Goal: Contribute content: Contribute content

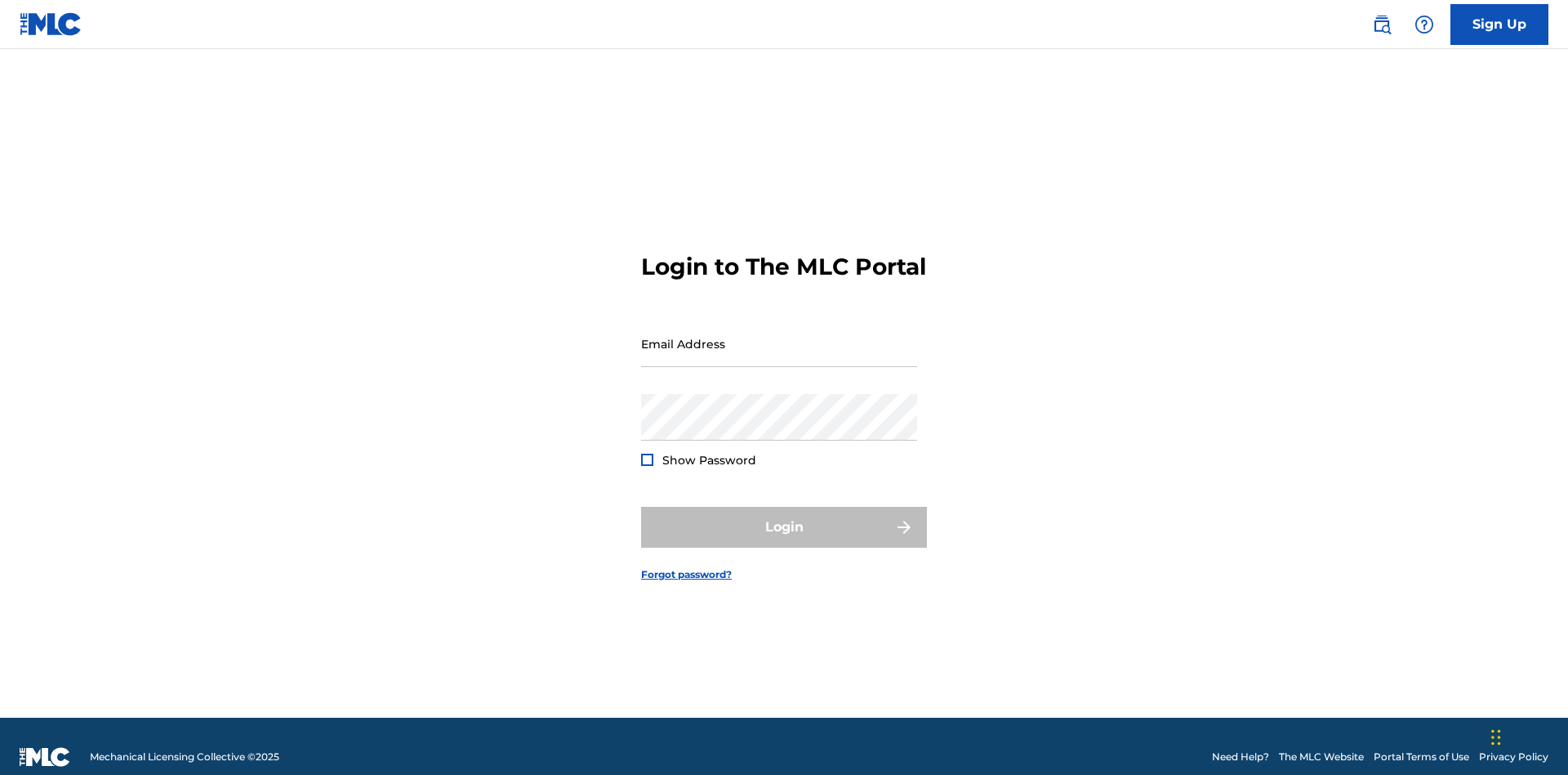
scroll to position [21, 0]
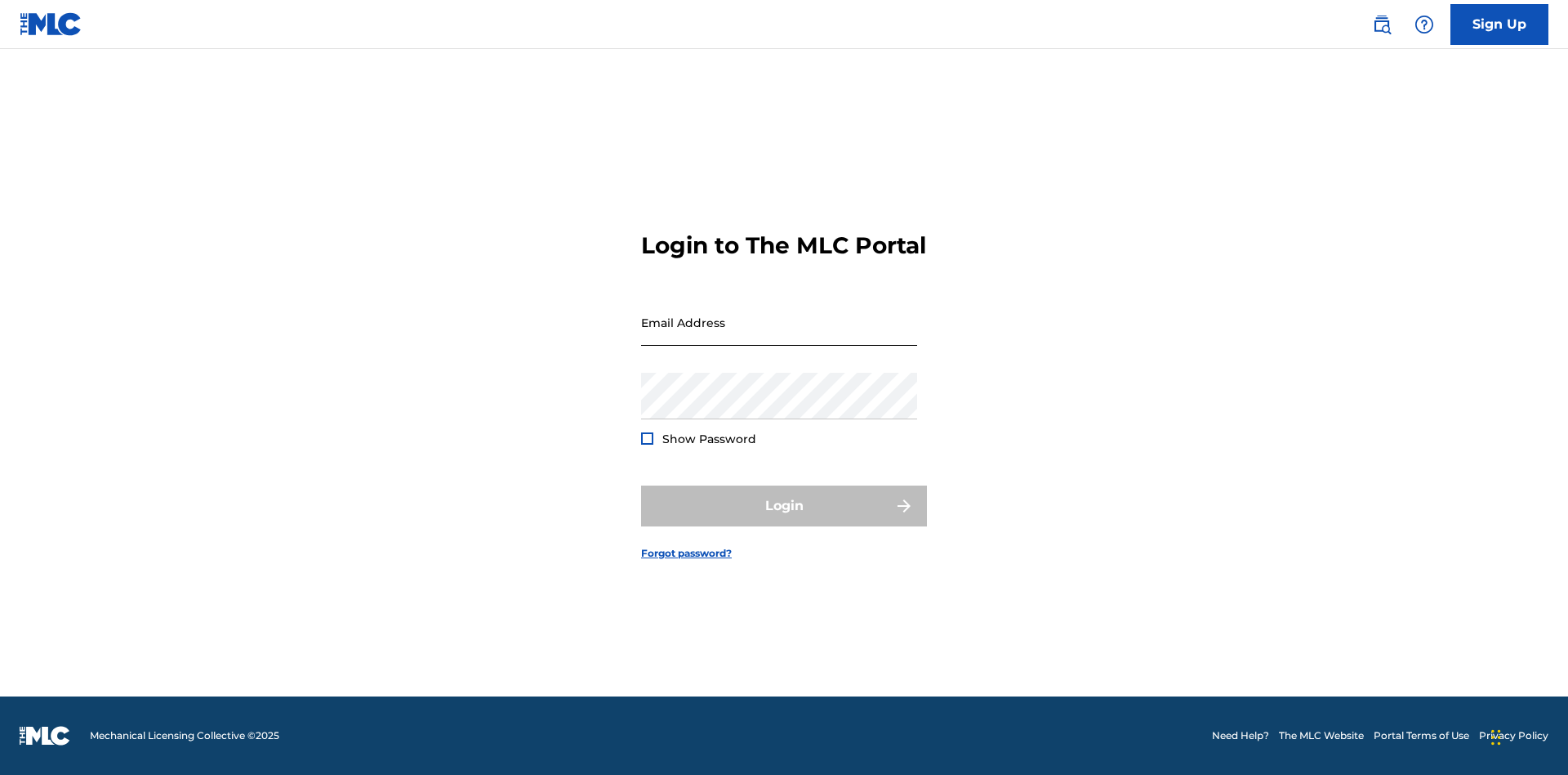
click at [779, 336] on input "Email Address" at bounding box center [779, 322] width 276 height 46
type input "Duke.McTesterson@gmail.com"
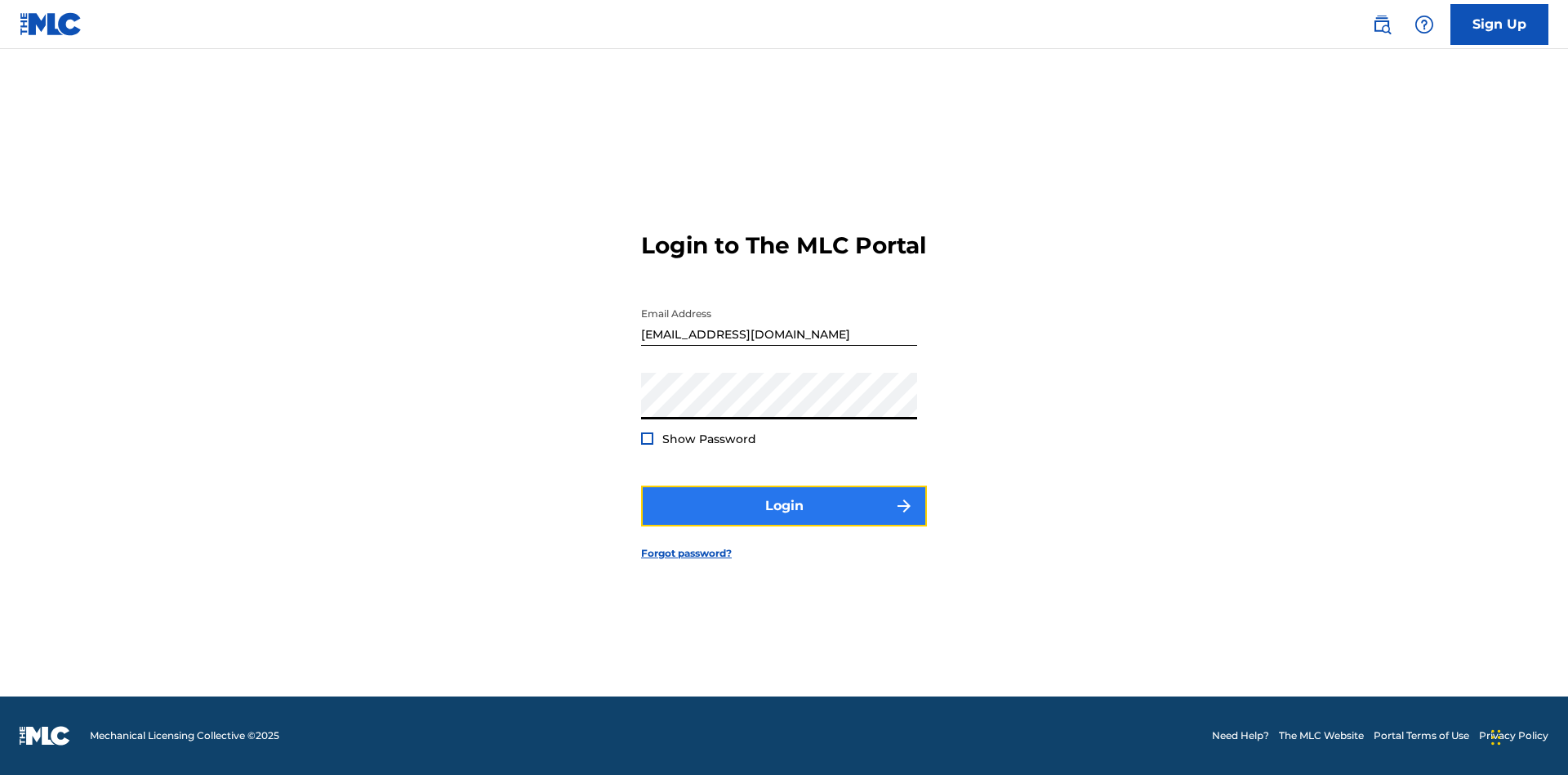
click at [784, 519] on button "Login" at bounding box center [784, 506] width 286 height 41
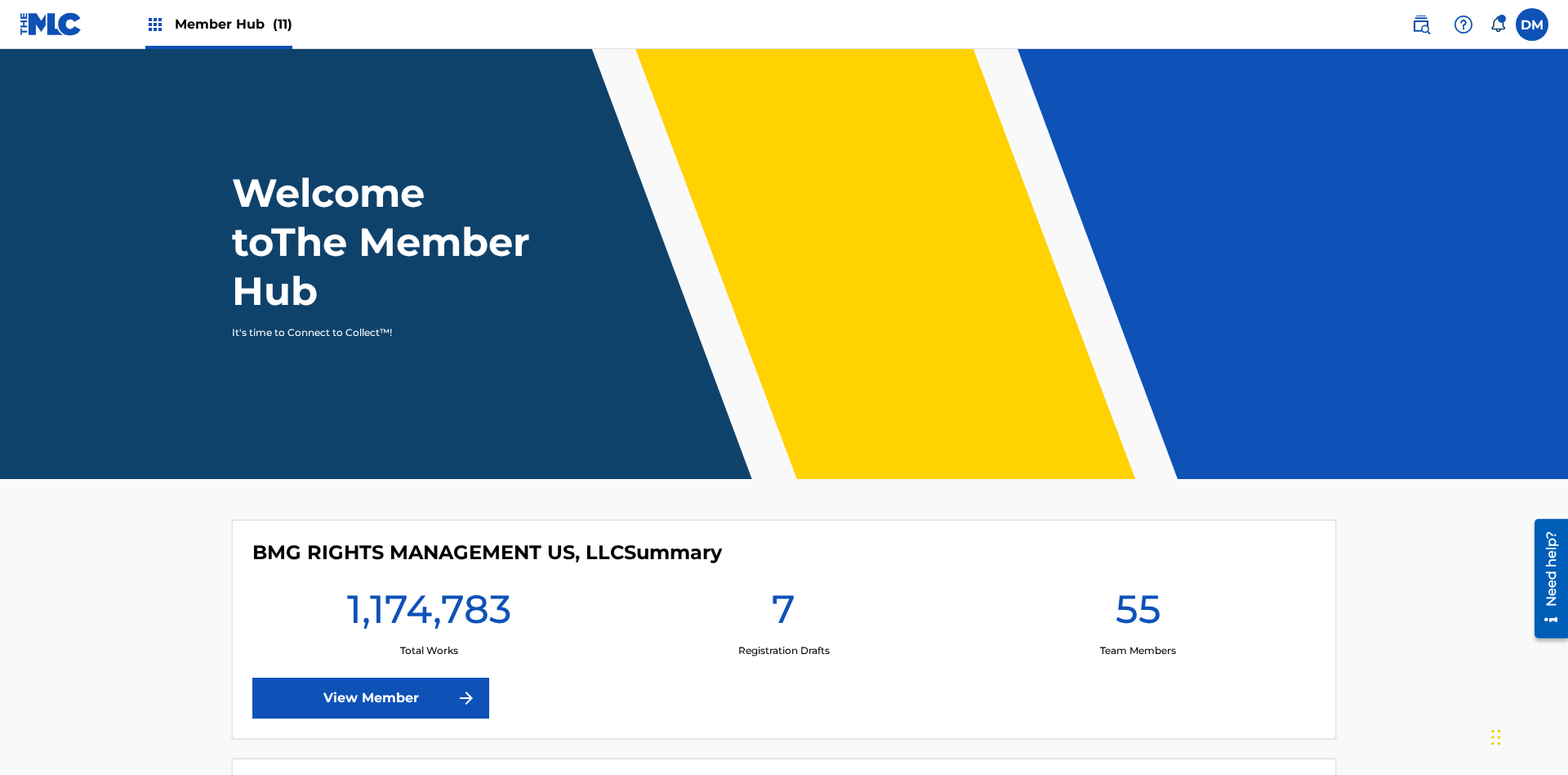
click at [218, 24] on span "Member Hub (11)" at bounding box center [233, 24] width 118 height 19
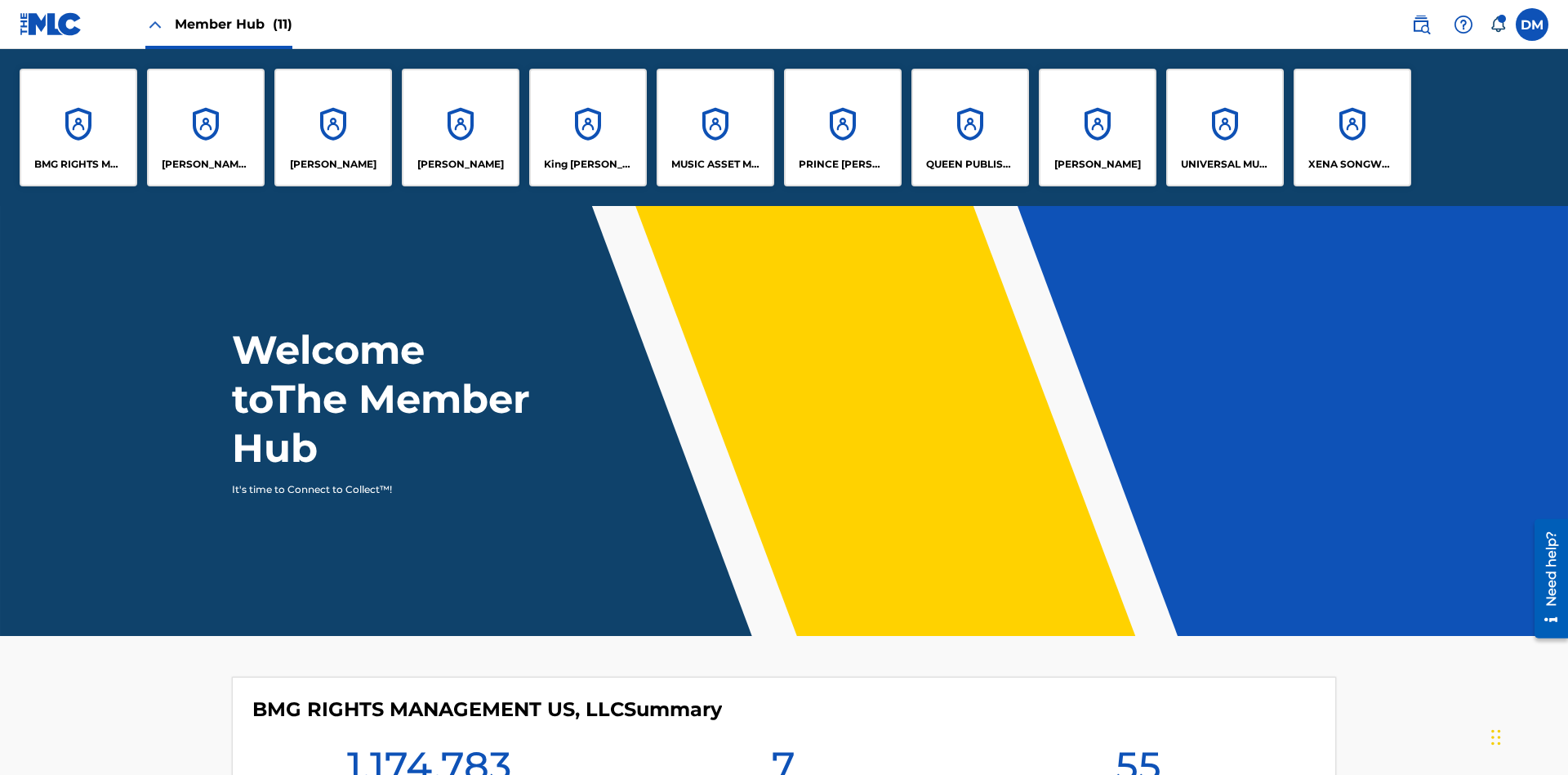
scroll to position [59, 0]
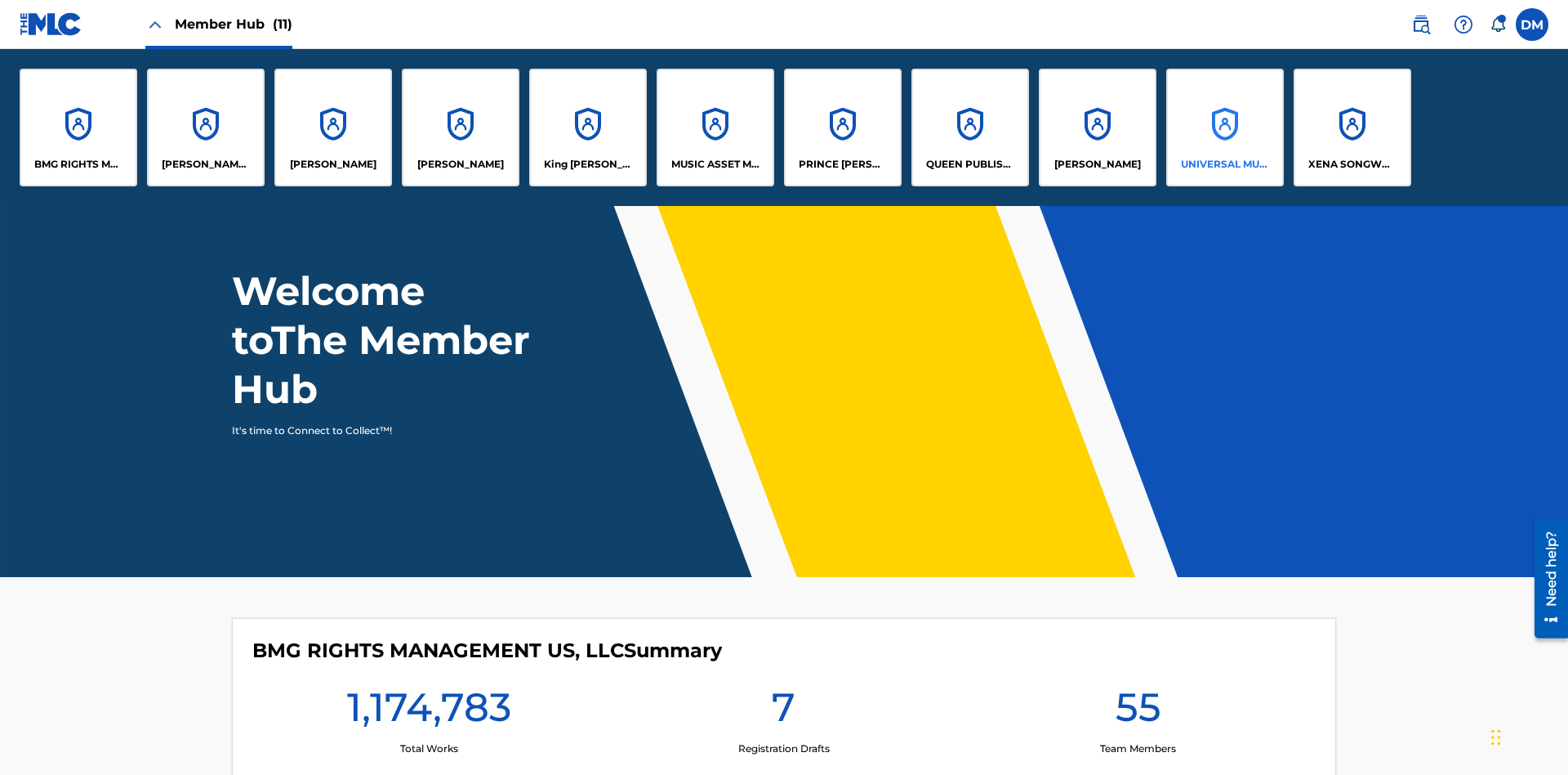
click at [1225, 164] on p "UNIVERSAL MUSIC PUB GROUP" at bounding box center [1226, 164] width 89 height 15
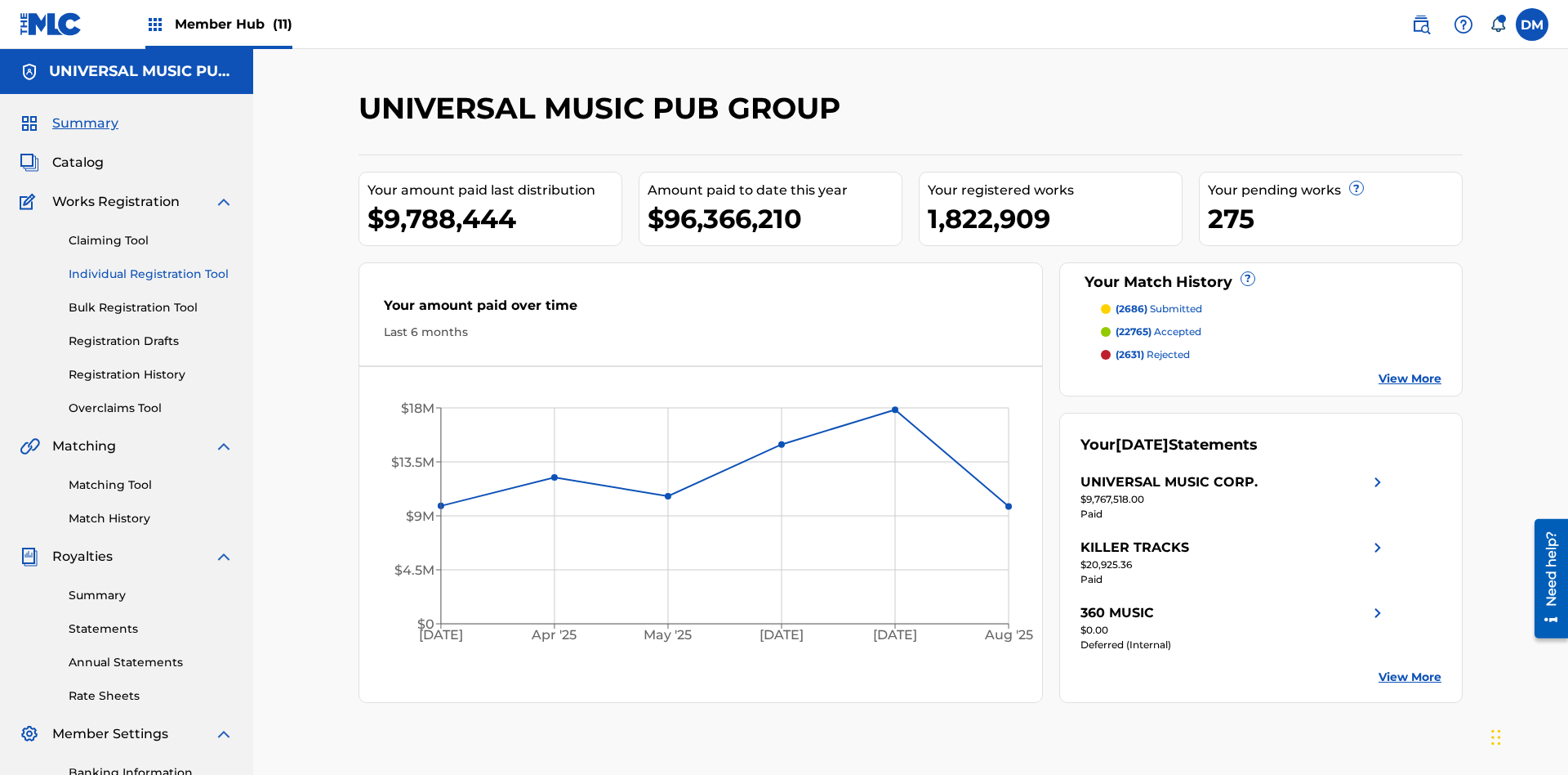
click at [151, 266] on link "Individual Registration Tool" at bounding box center [151, 274] width 165 height 18
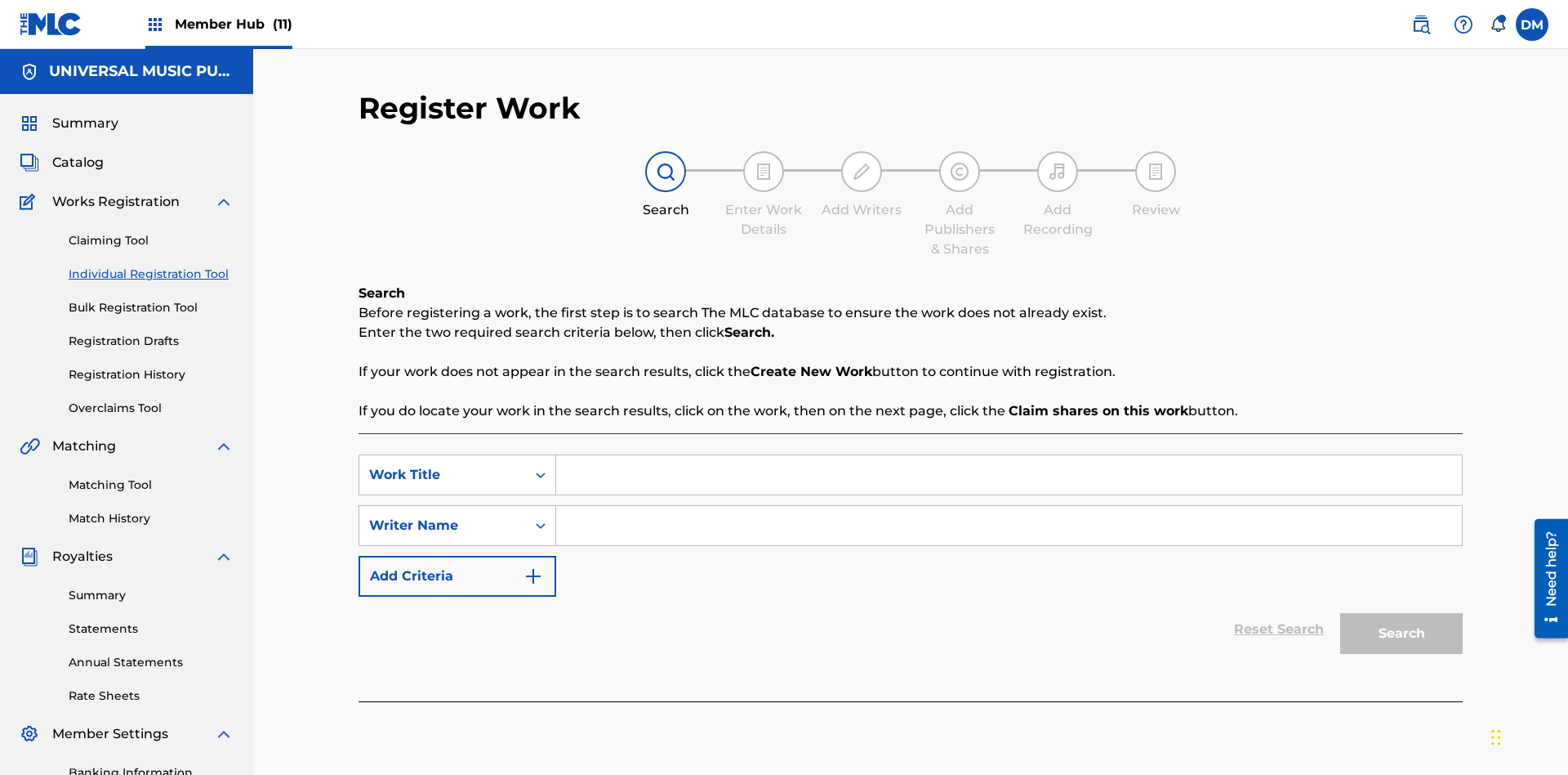
click at [1009, 456] on input "Search Form" at bounding box center [1009, 475] width 906 height 39
type input "Save At Writer-Add Roles Page After Adding Roles"
click at [1009, 506] on input "Search Form" at bounding box center [1009, 525] width 906 height 39
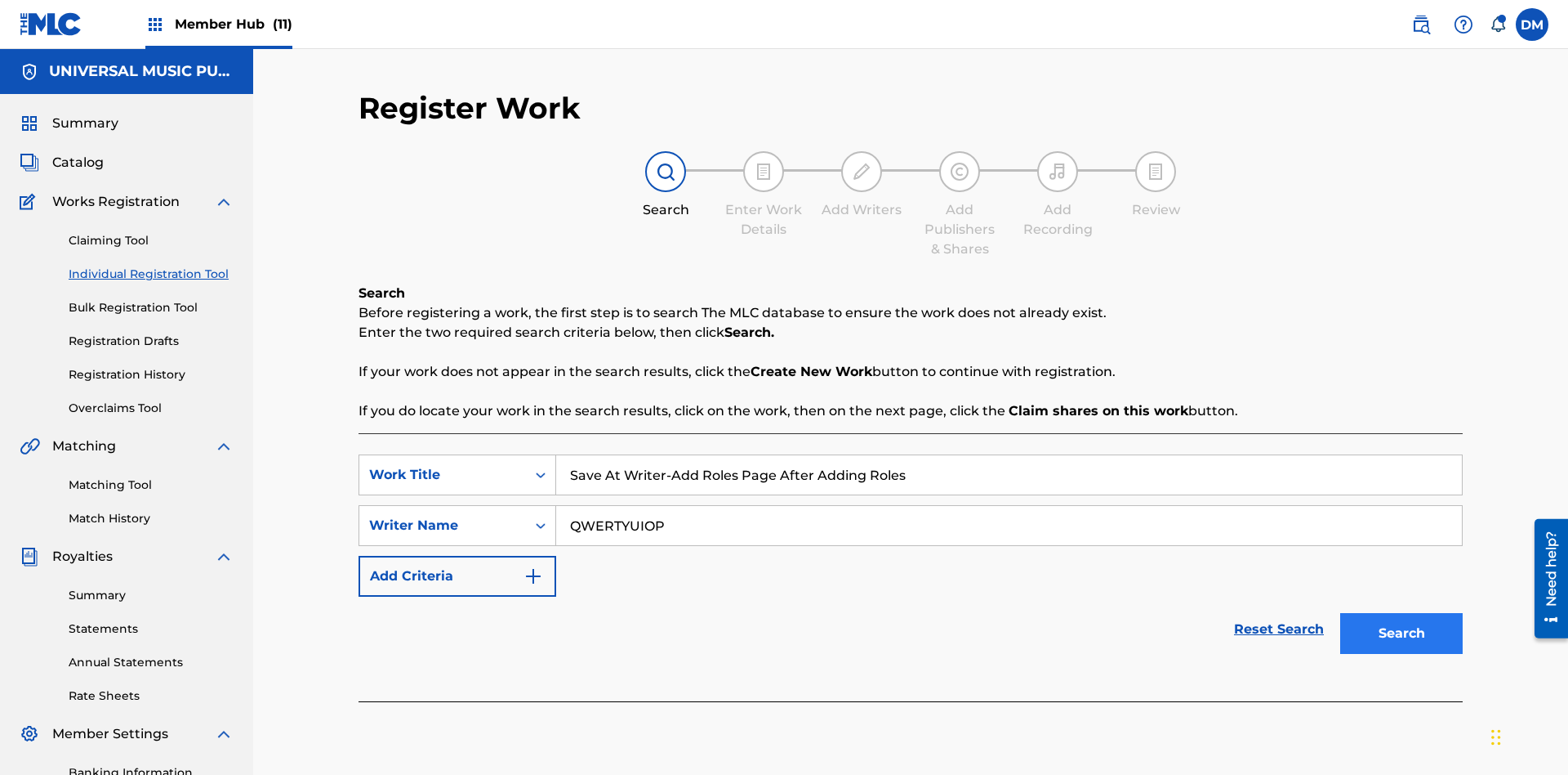
type input "QWERTYUIOP"
click at [1401, 613] on button "Search" at bounding box center [1401, 633] width 122 height 41
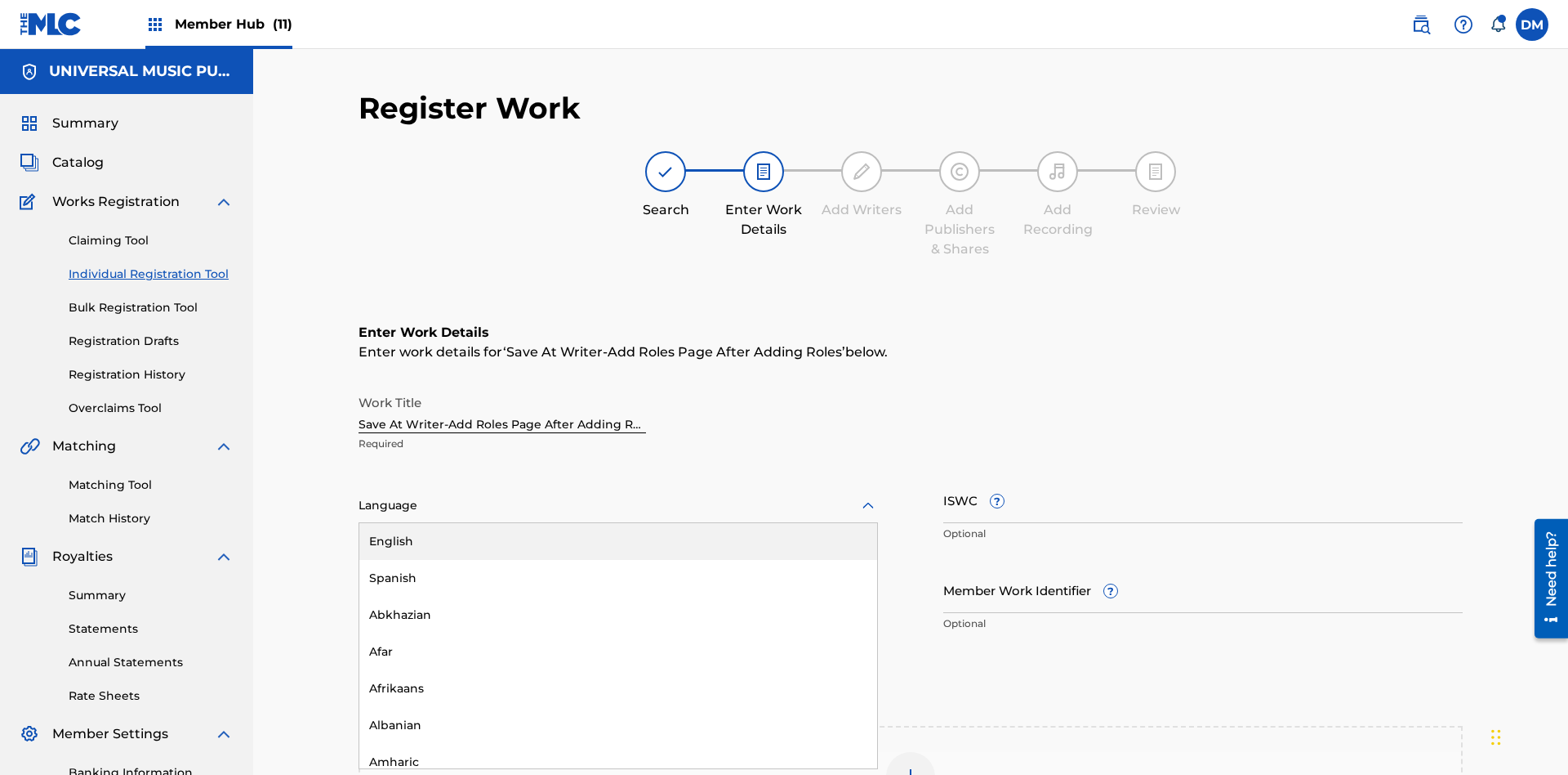
click at [618, 633] on div "Afar" at bounding box center [617, 652] width 517 height 37
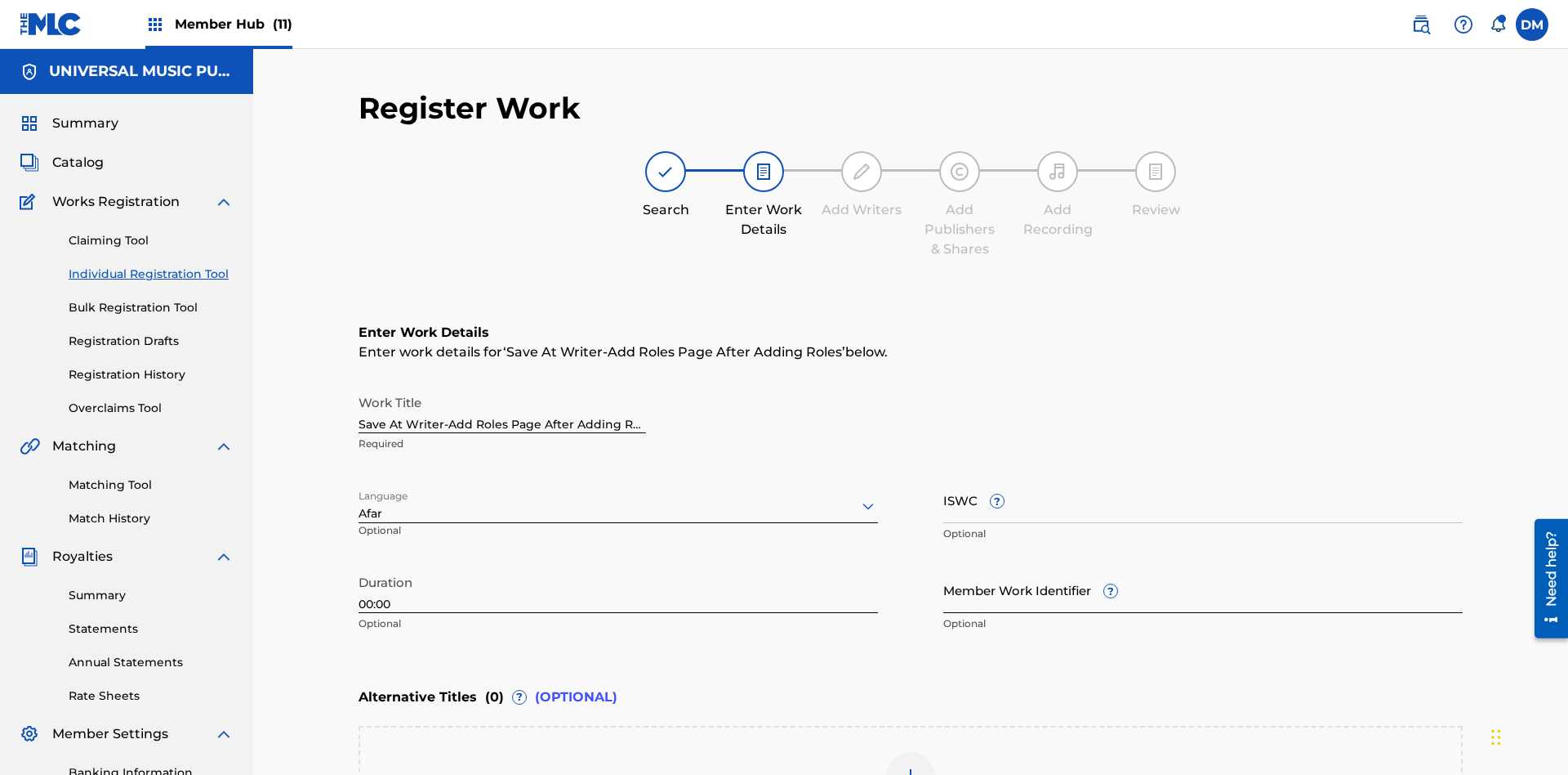
click at [1203, 567] on input "Member Work Identifier ?" at bounding box center [1202, 590] width 519 height 46
type input "2025.09.19.04"
click at [1203, 476] on input "ISWC ?" at bounding box center [1202, 499] width 519 height 46
type input "T-123.456.789-4"
click at [911, 767] on img at bounding box center [910, 776] width 19 height 19
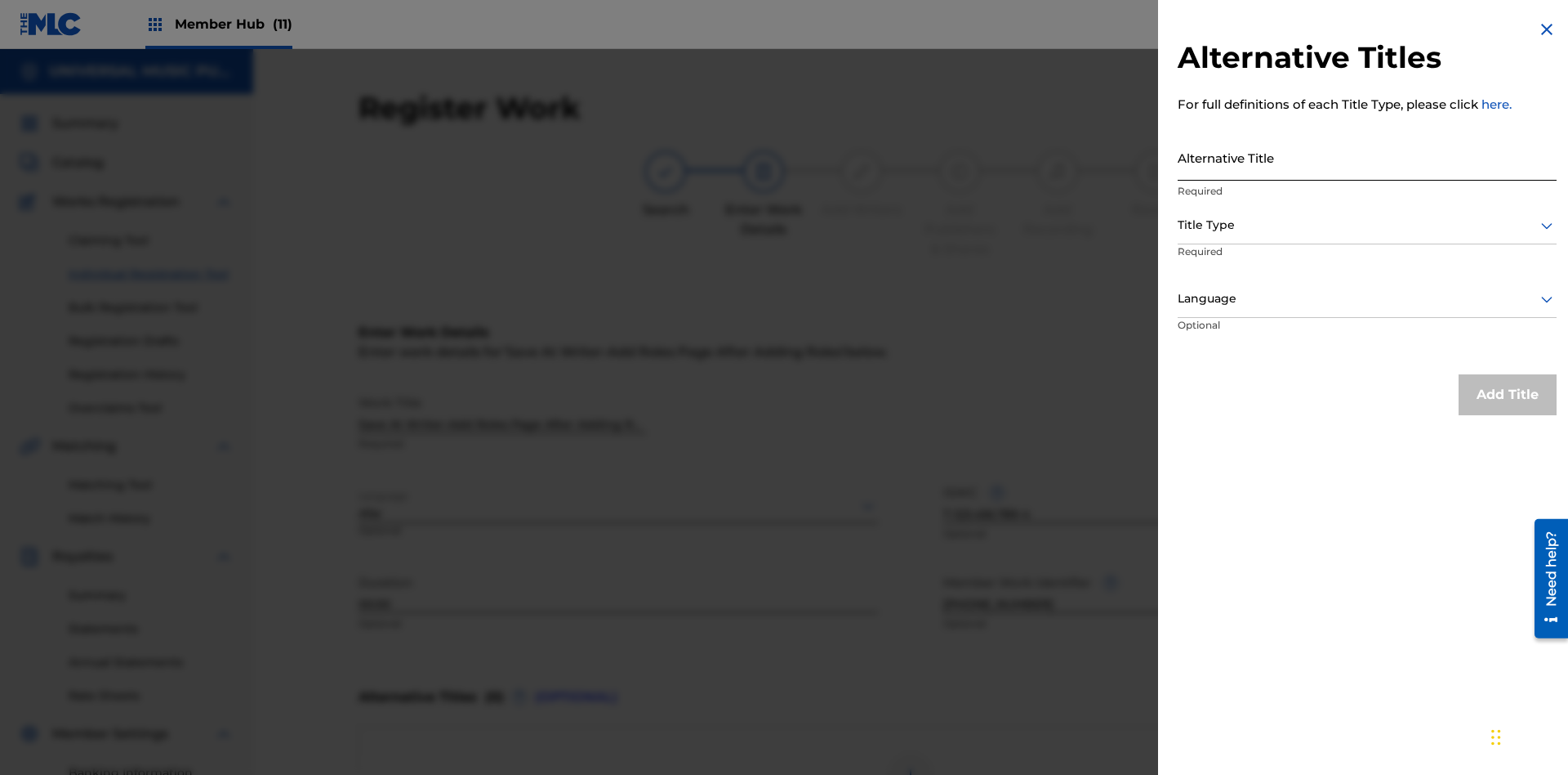
click at [1367, 156] on input "Alternative Title" at bounding box center [1366, 157] width 379 height 46
type input "Alt Title"
click at [1367, 225] on div at bounding box center [1366, 225] width 379 height 20
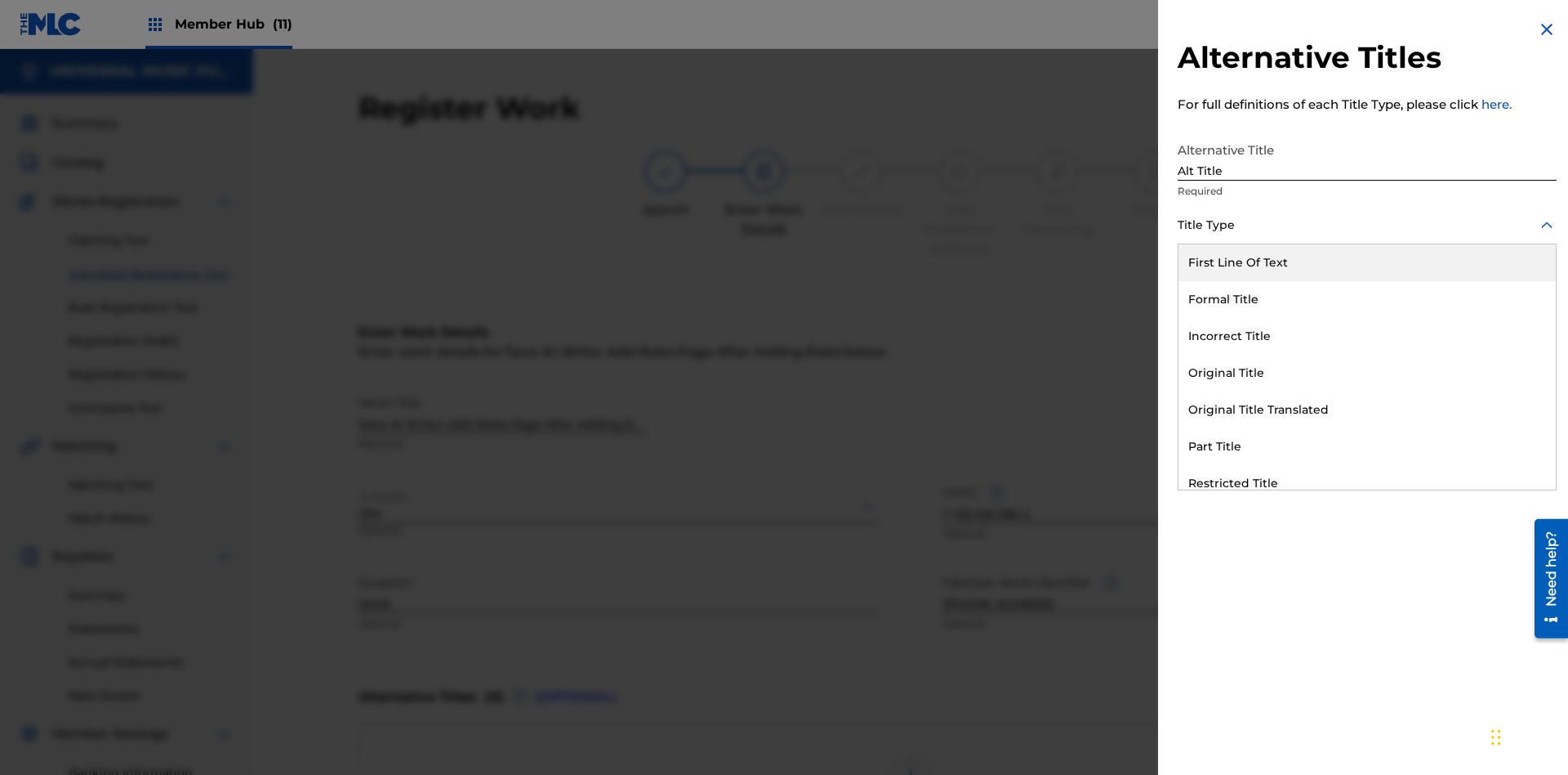
click at [1367, 372] on div "Original Title" at bounding box center [1367, 373] width 378 height 37
click at [1367, 298] on div at bounding box center [1366, 299] width 379 height 20
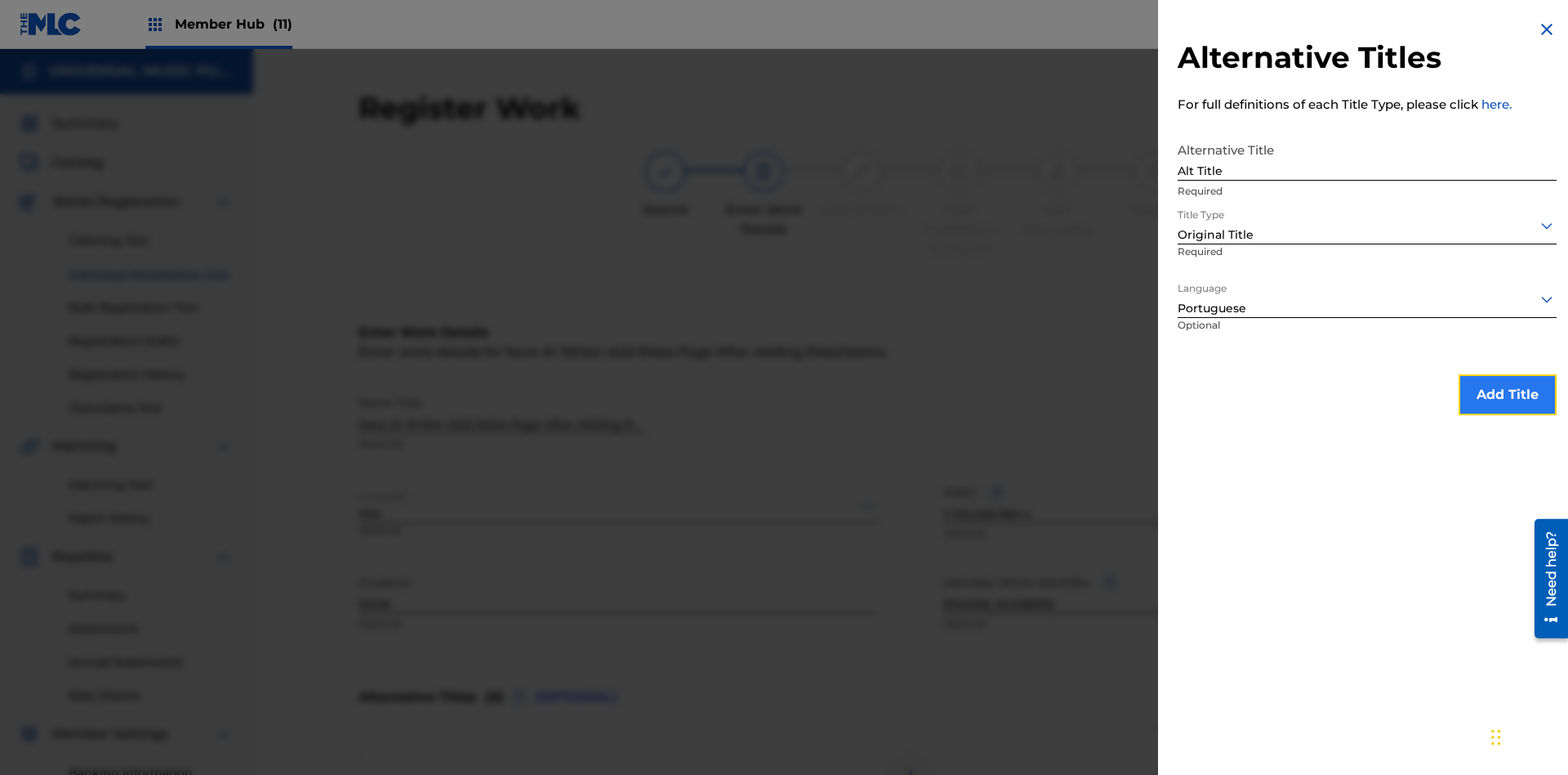
click at [1508, 394] on button "Add Title" at bounding box center [1508, 394] width 98 height 41
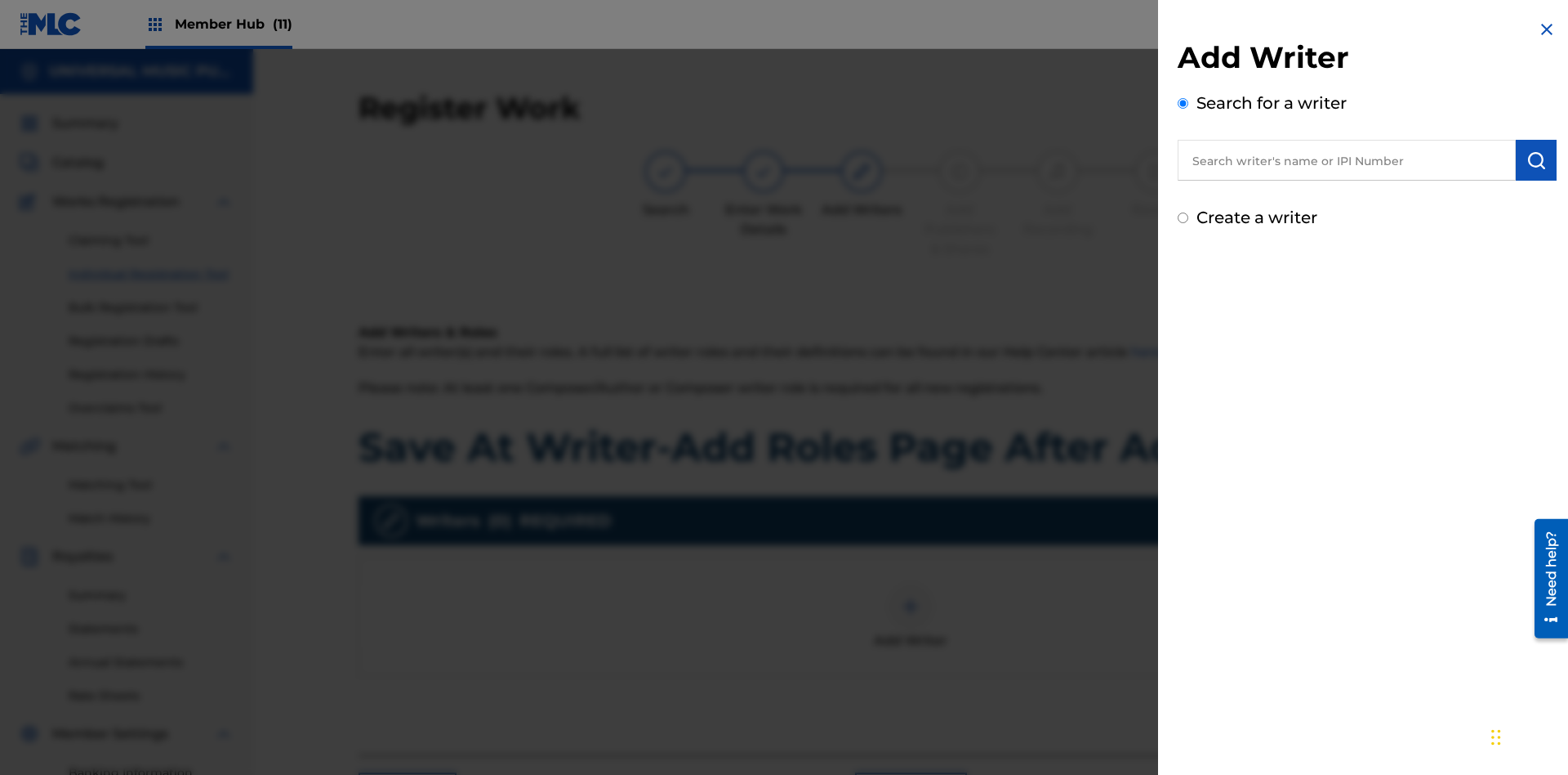
click at [1347, 160] on input "text" at bounding box center [1346, 160] width 338 height 41
type input "MARK STEVEN BERKOWITZ"
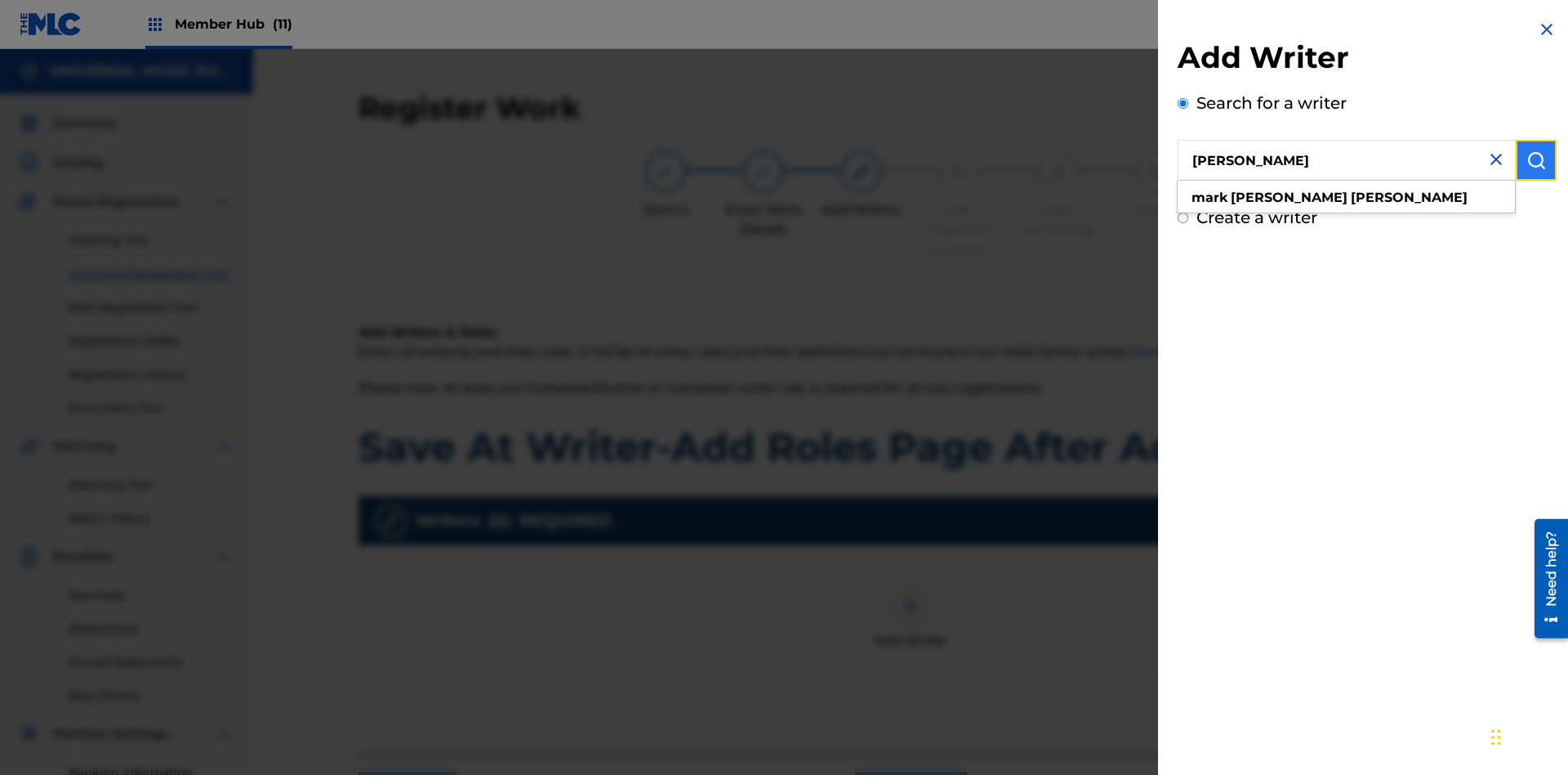
click at [1537, 160] on img "submit" at bounding box center [1536, 159] width 19 height 19
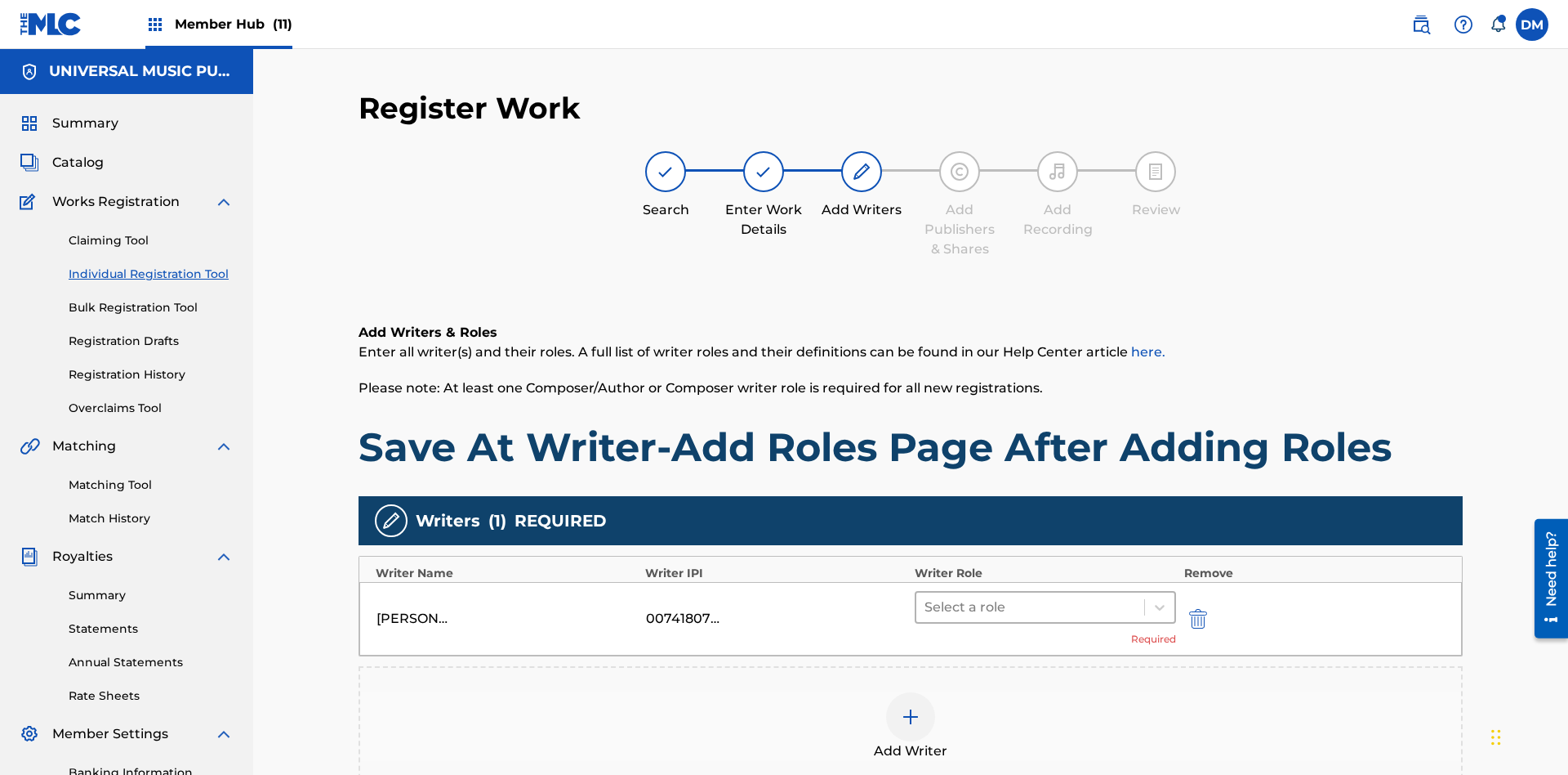
click at [927, 597] on input "text" at bounding box center [927, 606] width 4 height 19
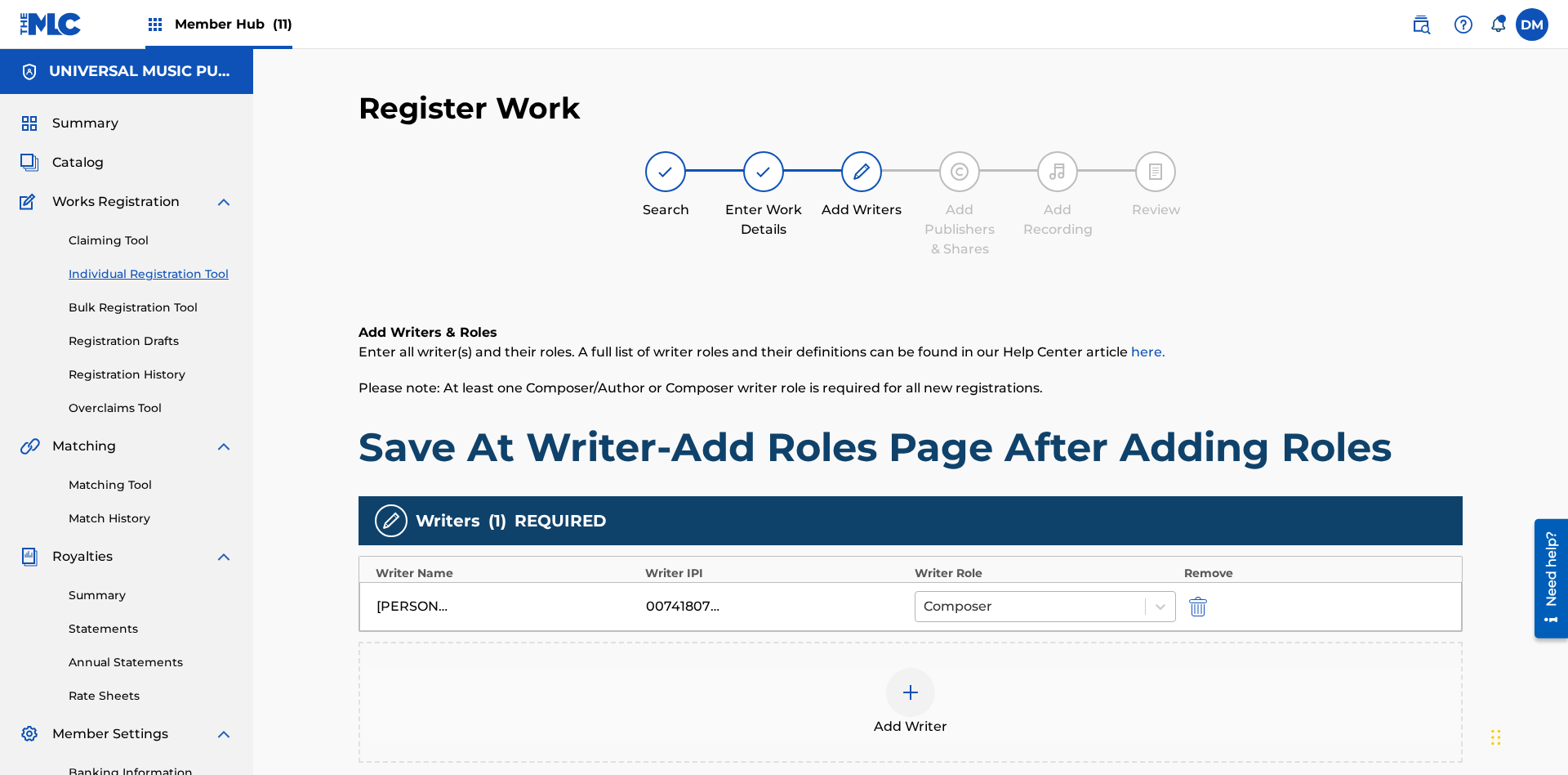
scroll to position [239, 0]
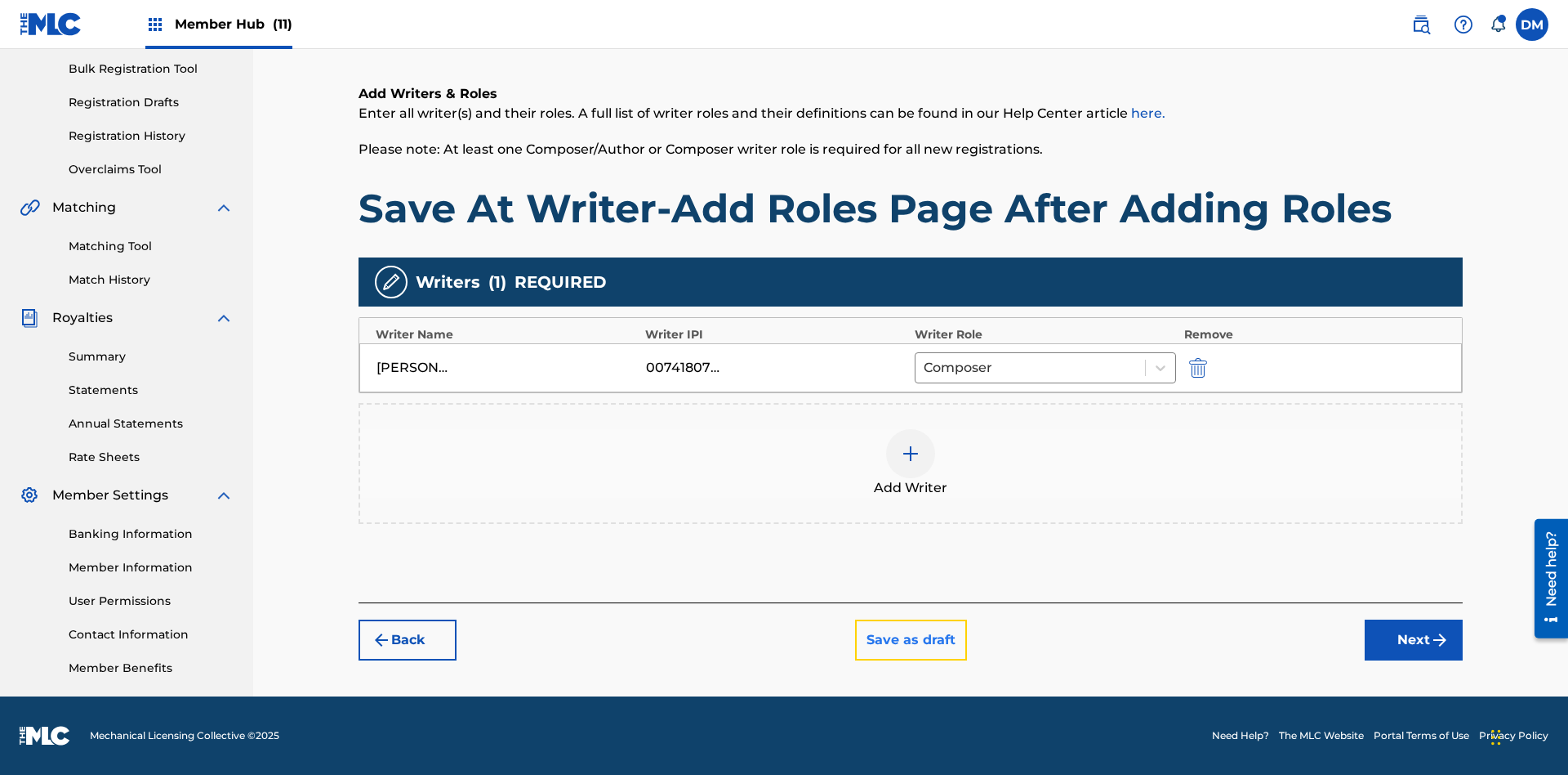
click at [910, 642] on button "Save as draft" at bounding box center [911, 640] width 112 height 41
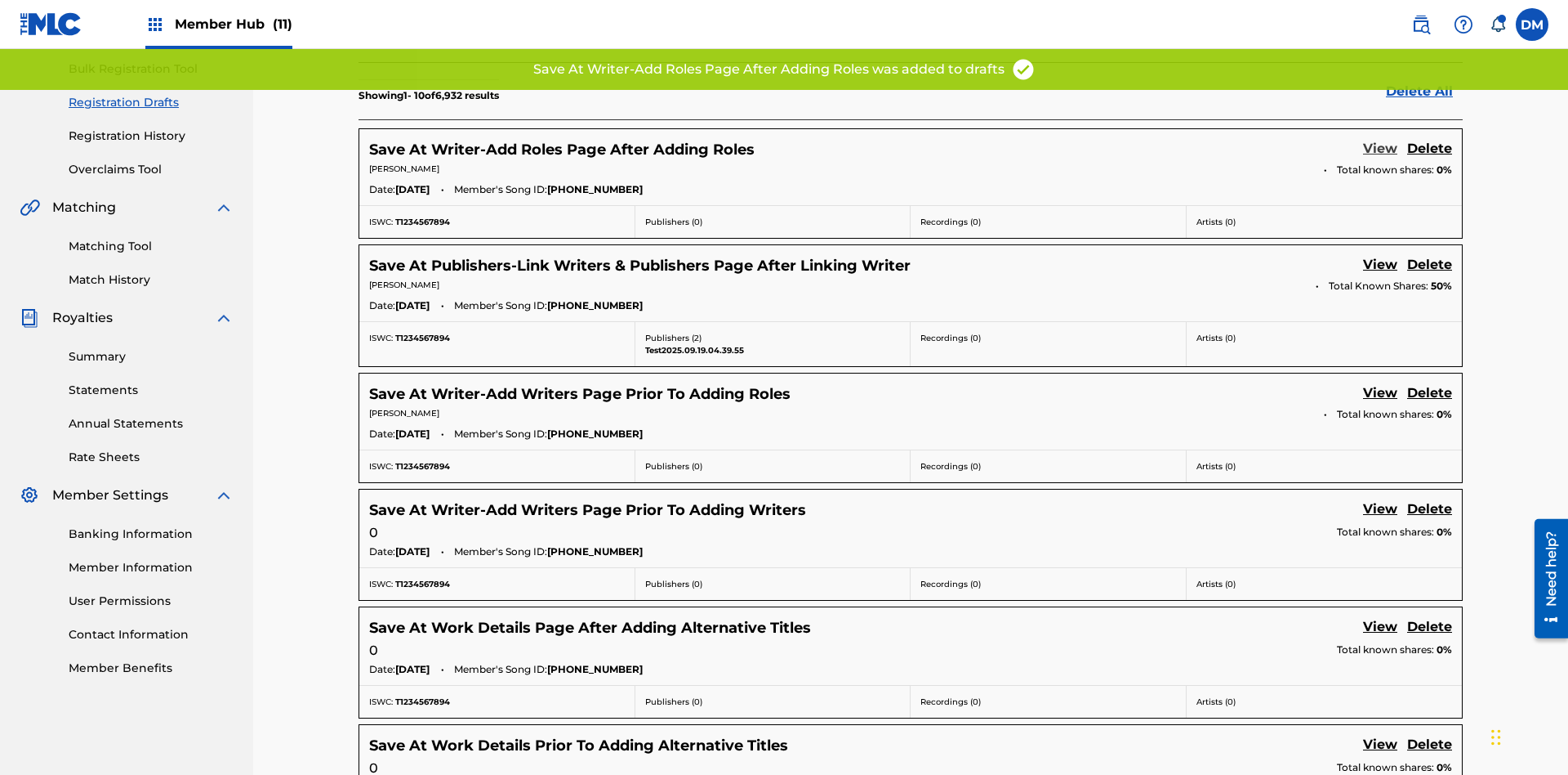
click at [1380, 139] on link "View" at bounding box center [1380, 150] width 34 height 22
